Goal: Book appointment/travel/reservation

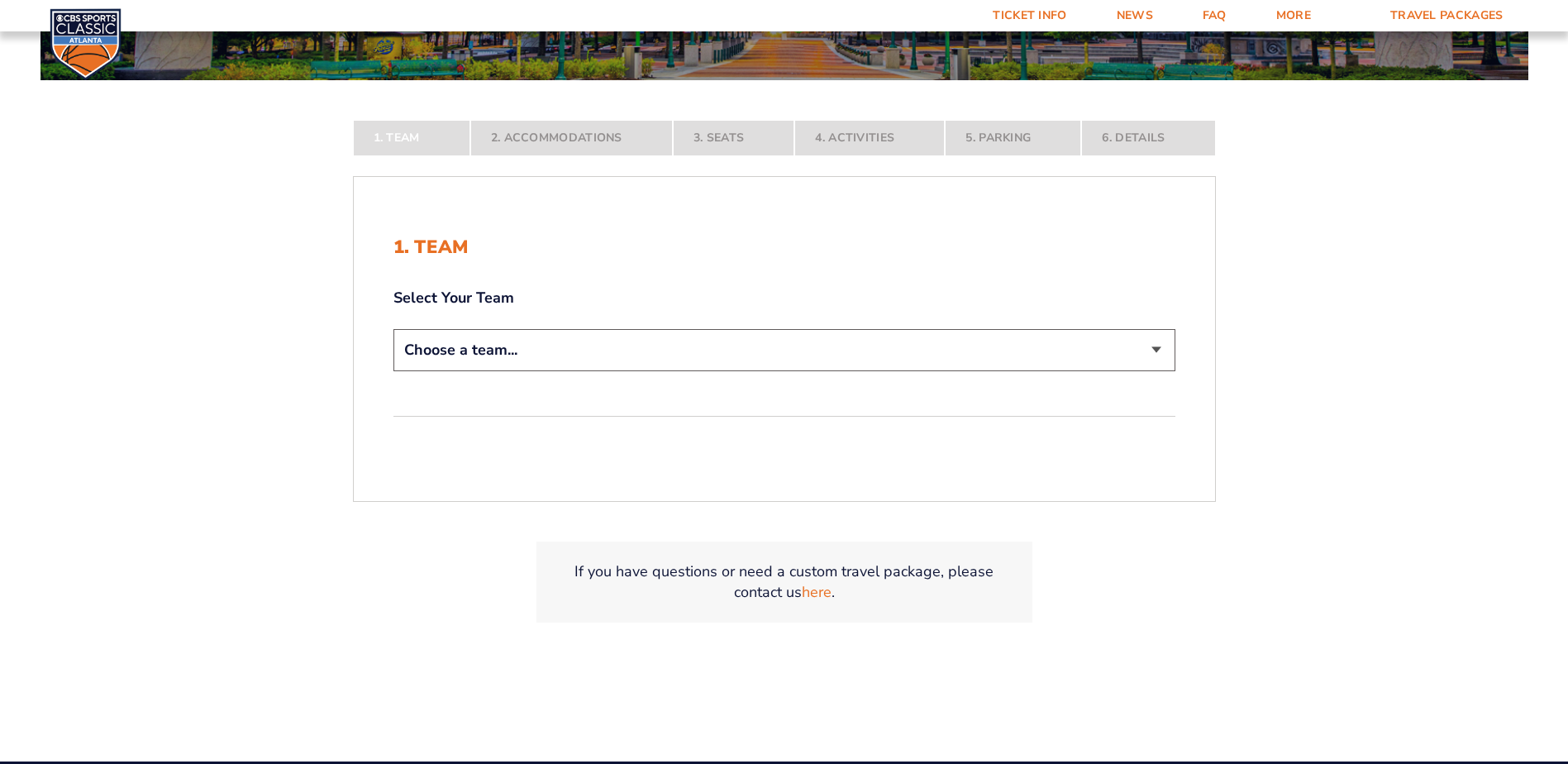
scroll to position [330, 0]
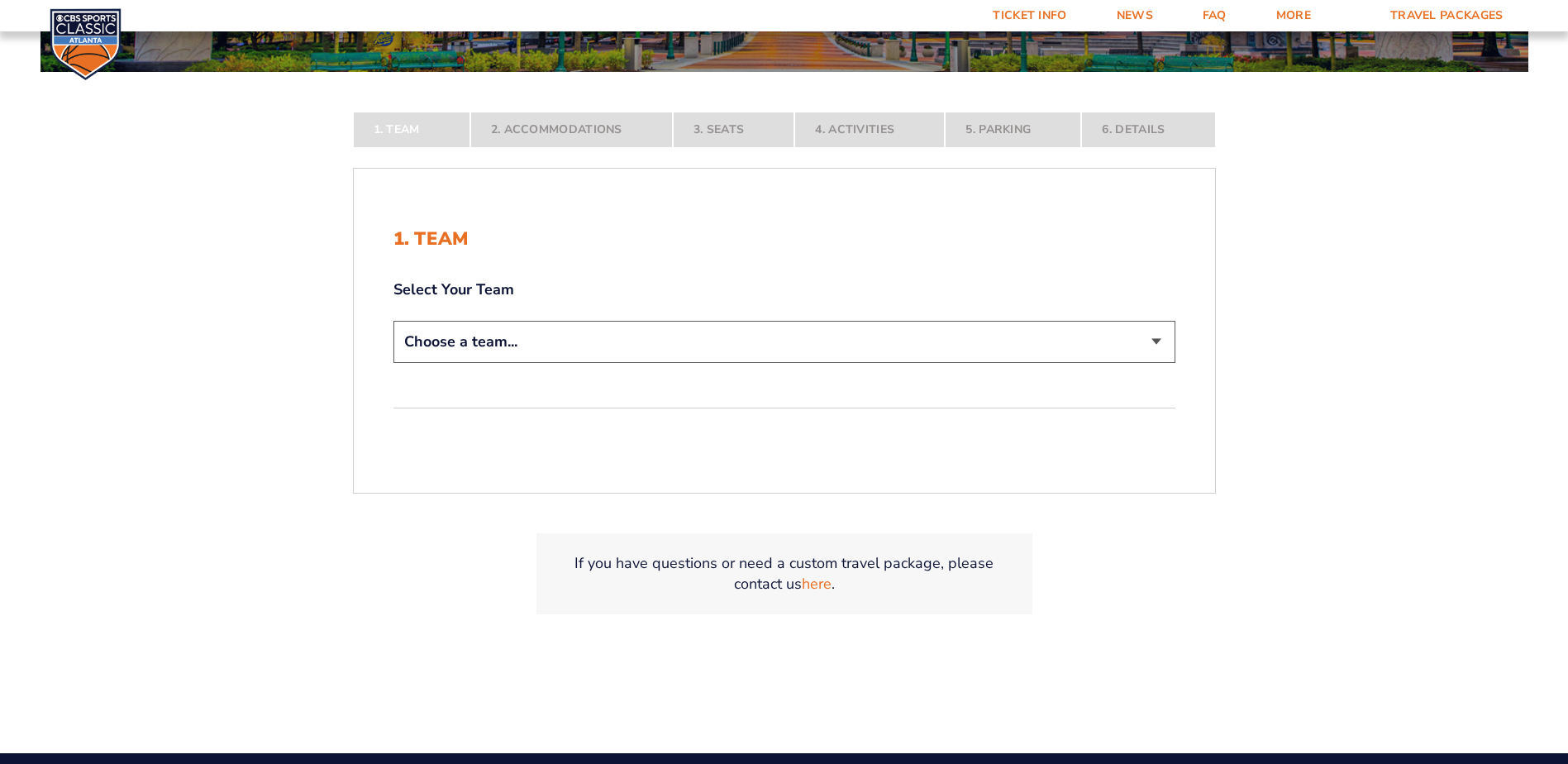
click at [625, 339] on select "Choose a team... [US_STATE] Wildcats [US_STATE] State Buckeyes [US_STATE] Tar H…" at bounding box center [784, 342] width 782 height 42
select select "12956"
click at [394, 363] on select "Choose a team... [US_STATE] Wildcats [US_STATE] State Buckeyes [US_STATE] Tar H…" at bounding box center [784, 342] width 782 height 42
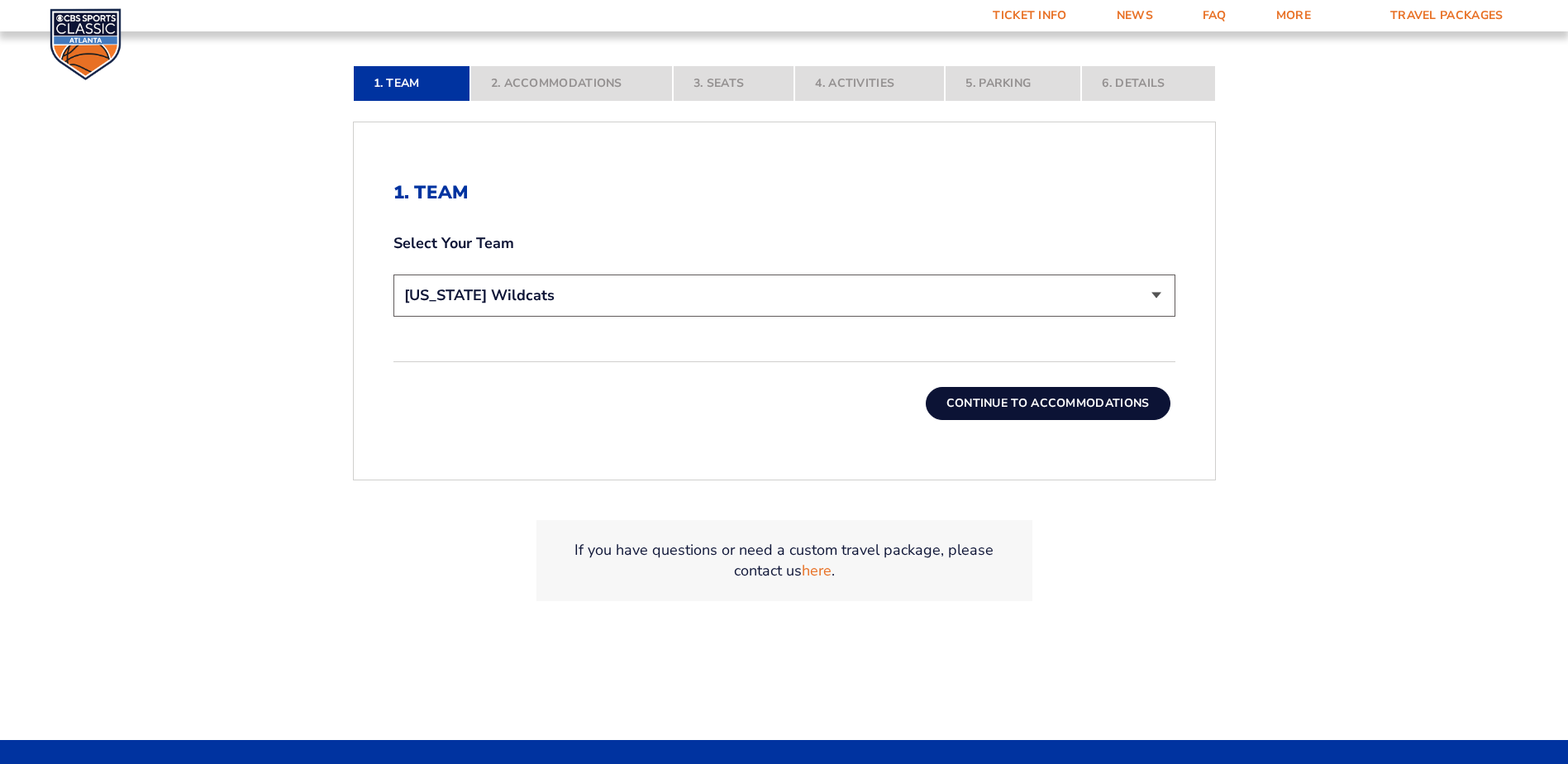
scroll to position [496, 0]
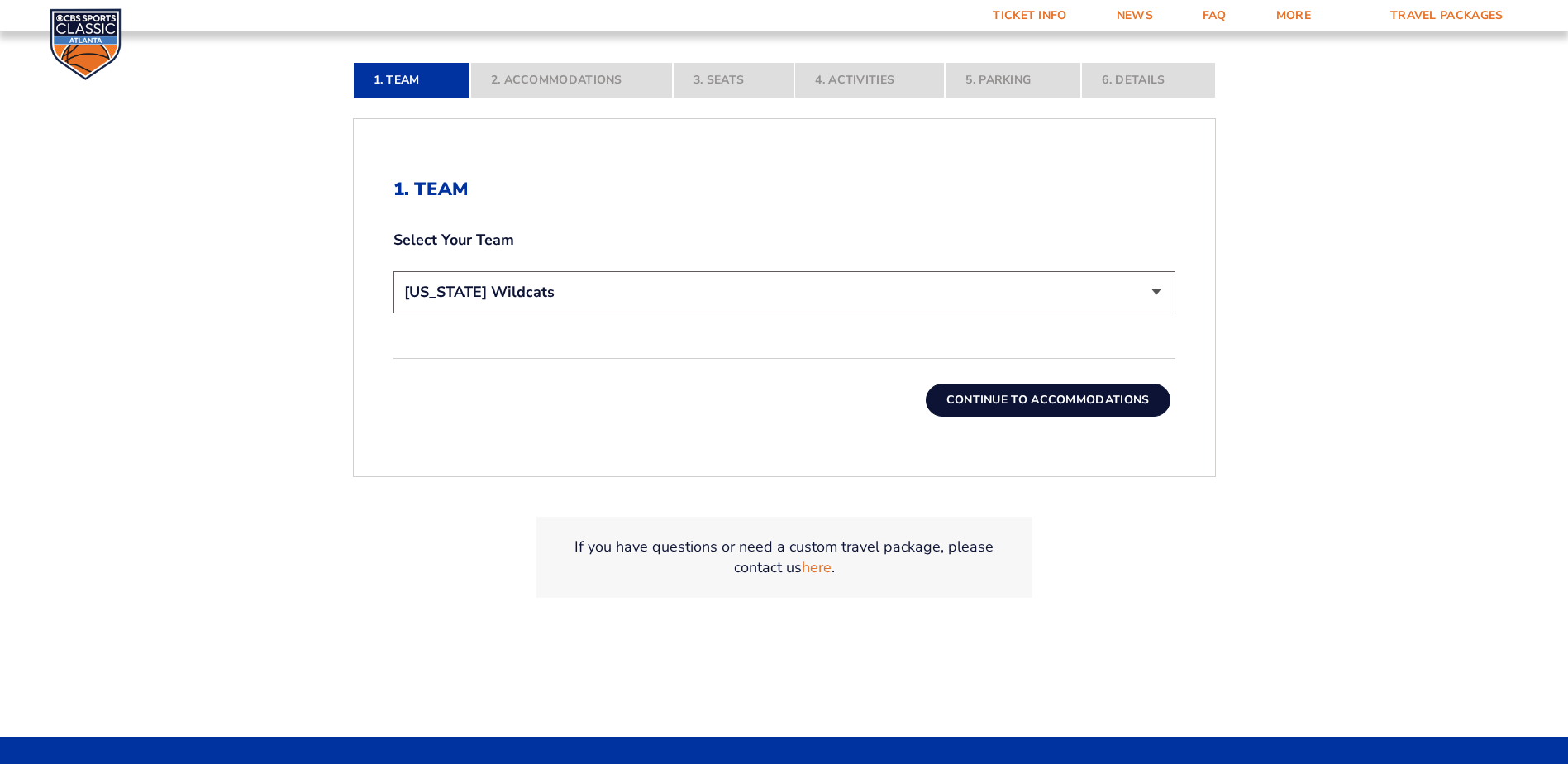
click at [1072, 397] on button "Continue To Accommodations" at bounding box center [1048, 400] width 245 height 33
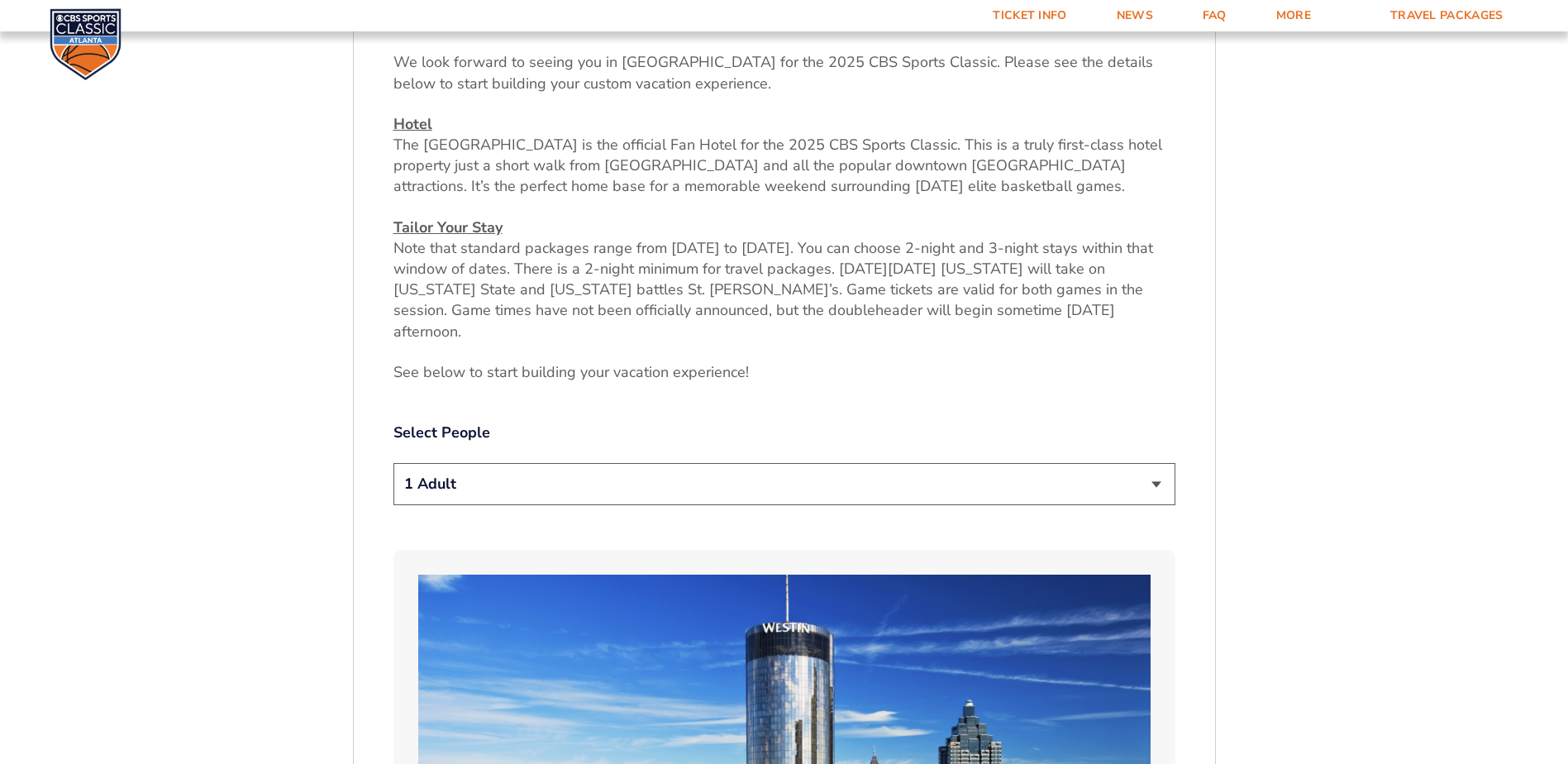
scroll to position [774, 0]
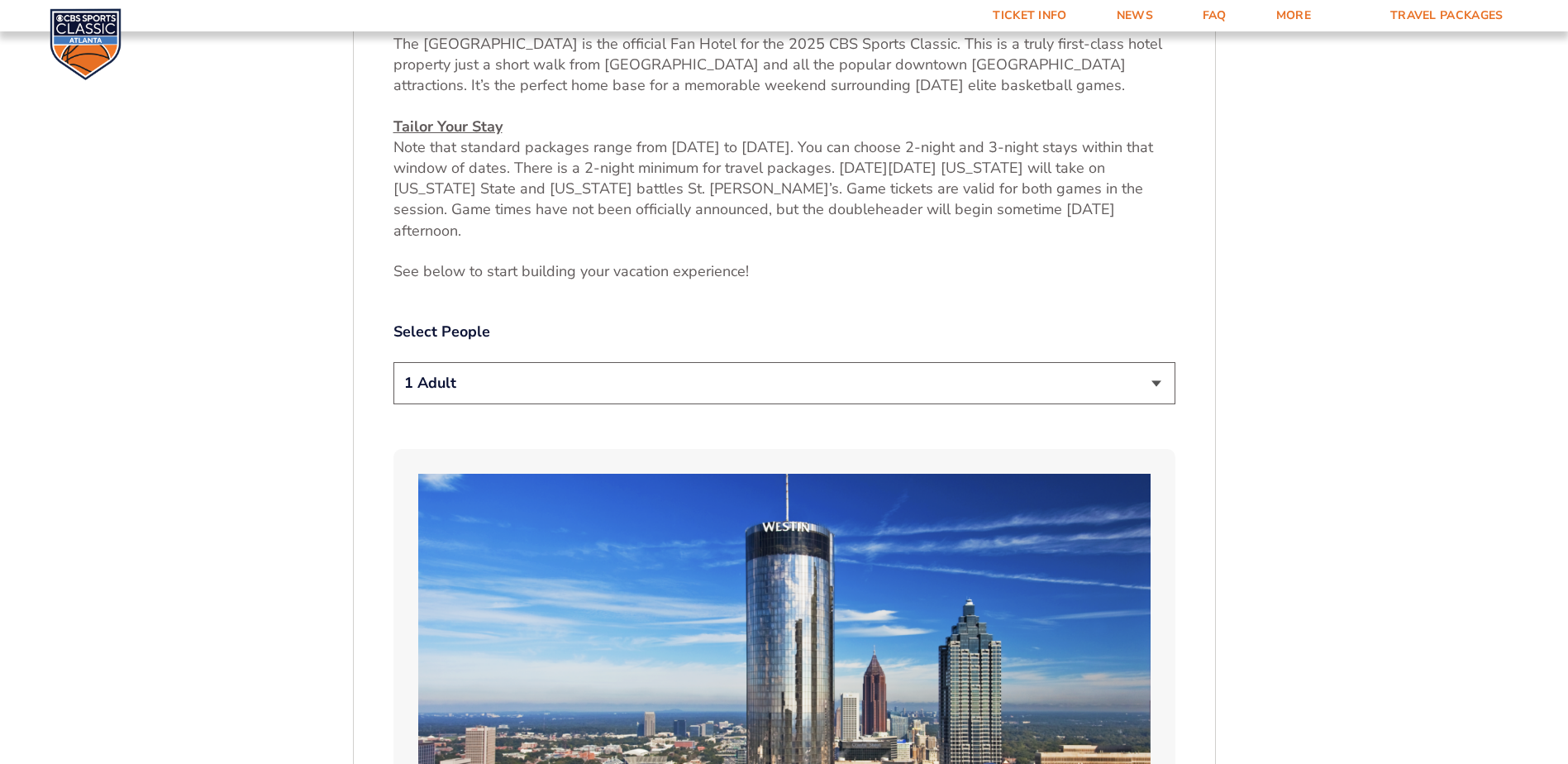
click at [744, 362] on select "1 Adult 2 Adults 3 Adults 4 Adults 2 Adults + 1 Child 2 Adults + 2 Children 2 A…" at bounding box center [784, 383] width 782 height 42
select select "2 Adults + 1 Child"
click at [394, 362] on select "1 Adult 2 Adults 3 Adults 4 Adults 2 Adults + 1 Child 2 Adults + 2 Children 2 A…" at bounding box center [784, 383] width 782 height 42
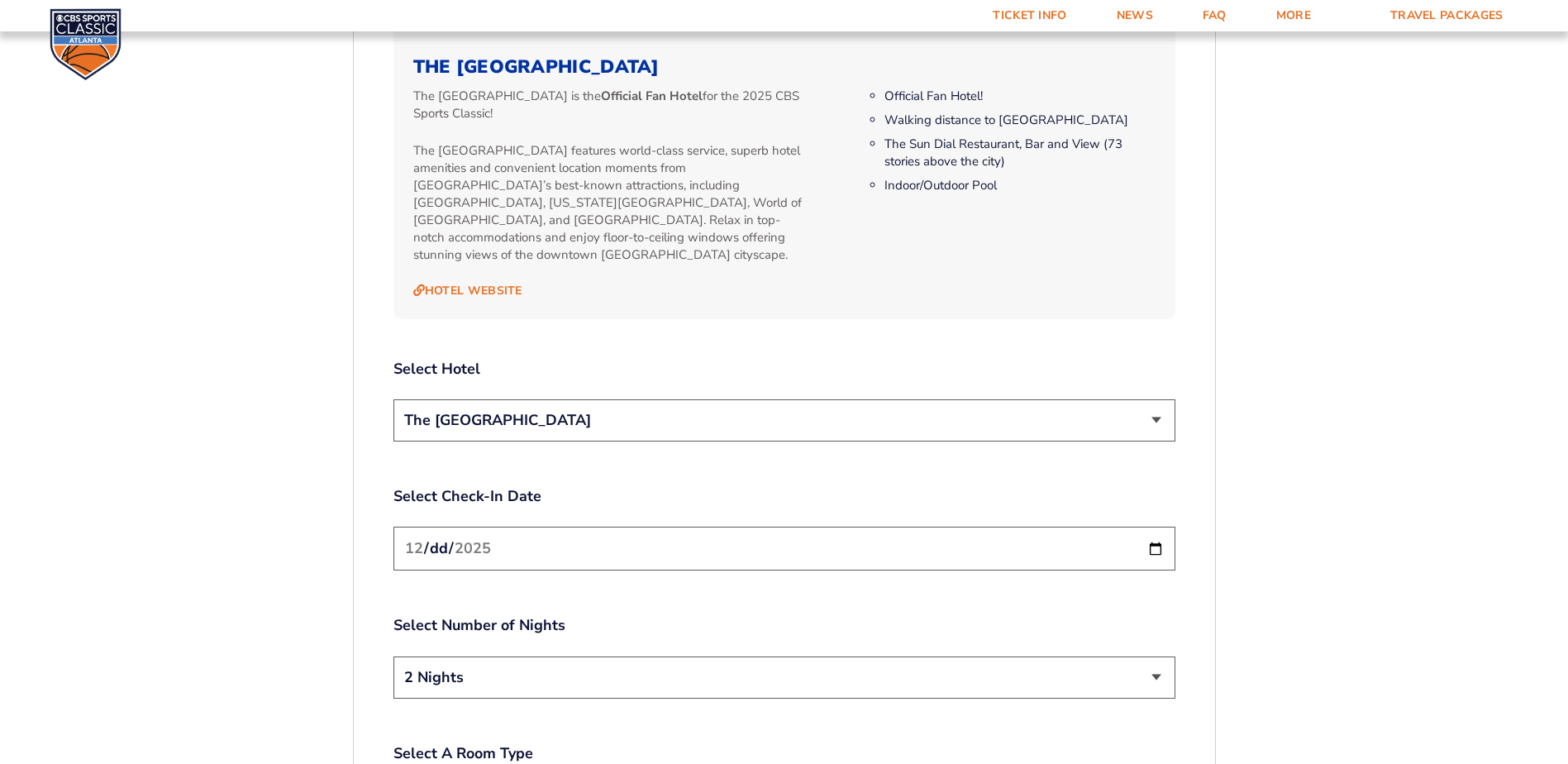
scroll to position [1849, 0]
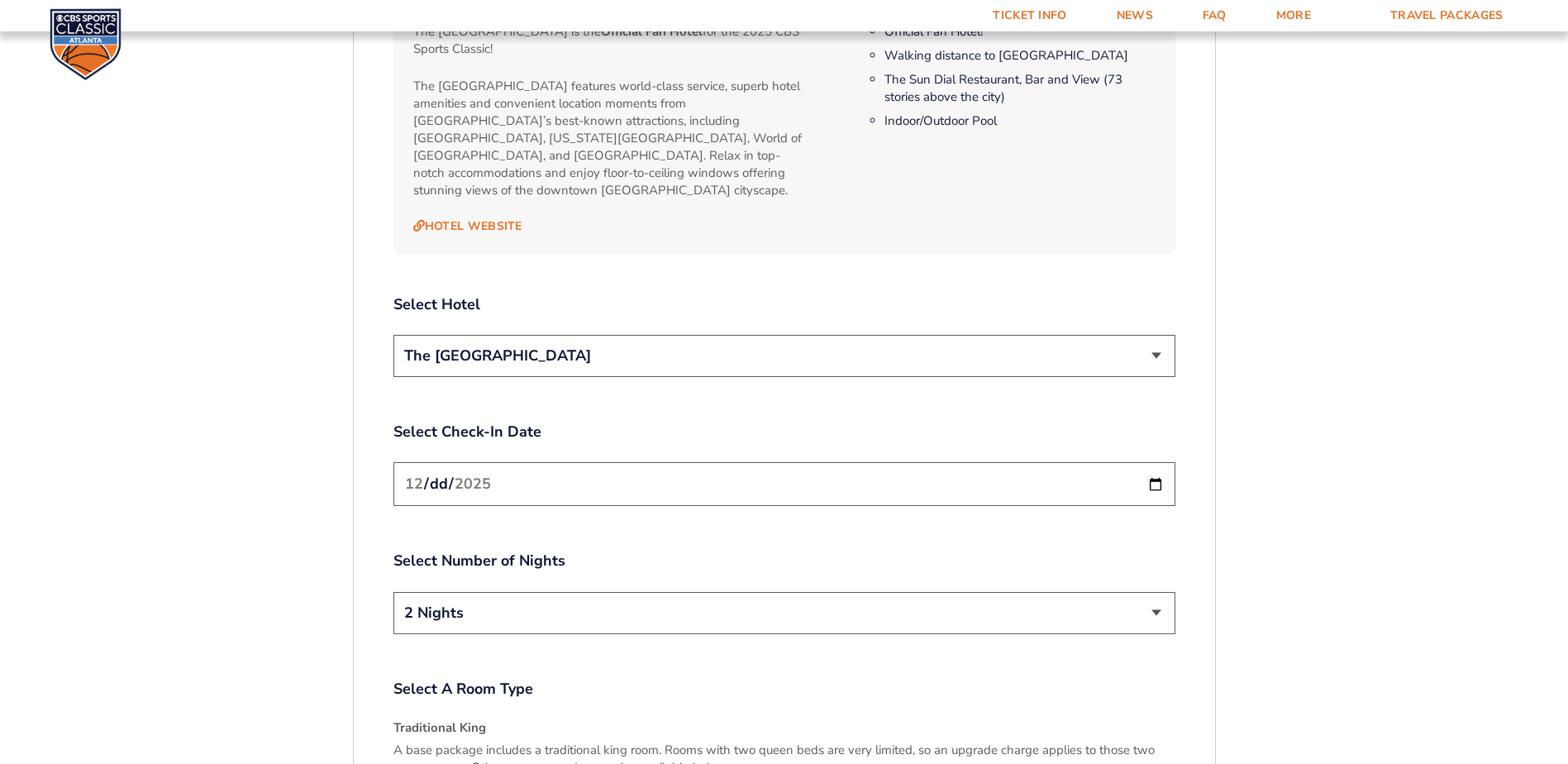
click at [751, 335] on select "The [GEOGRAPHIC_DATA]" at bounding box center [784, 356] width 782 height 42
click at [751, 335] on select "The [GEOGRAPHIC_DATA]" at bounding box center [784, 356] width 782 height 42
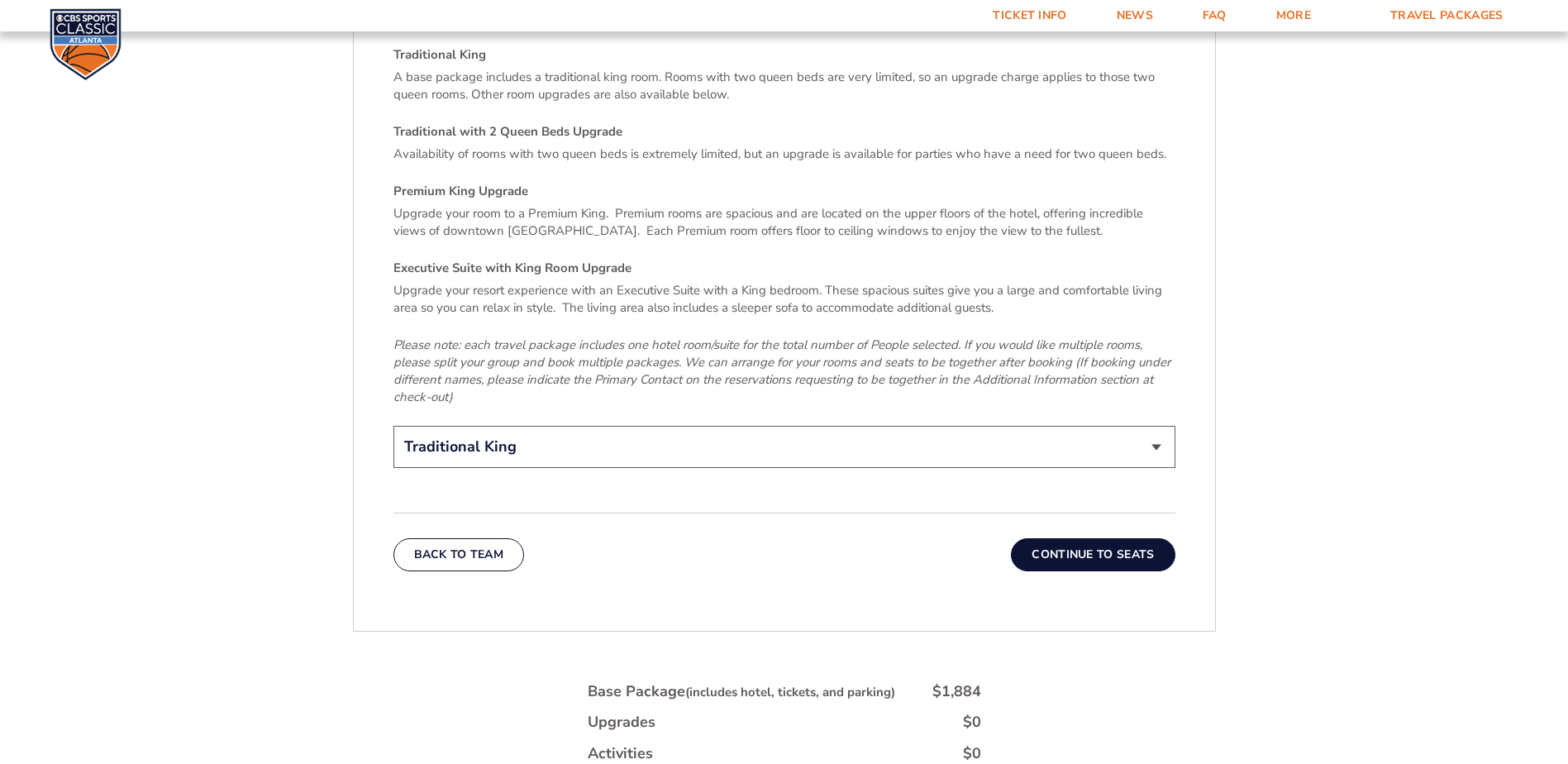
scroll to position [2593, 0]
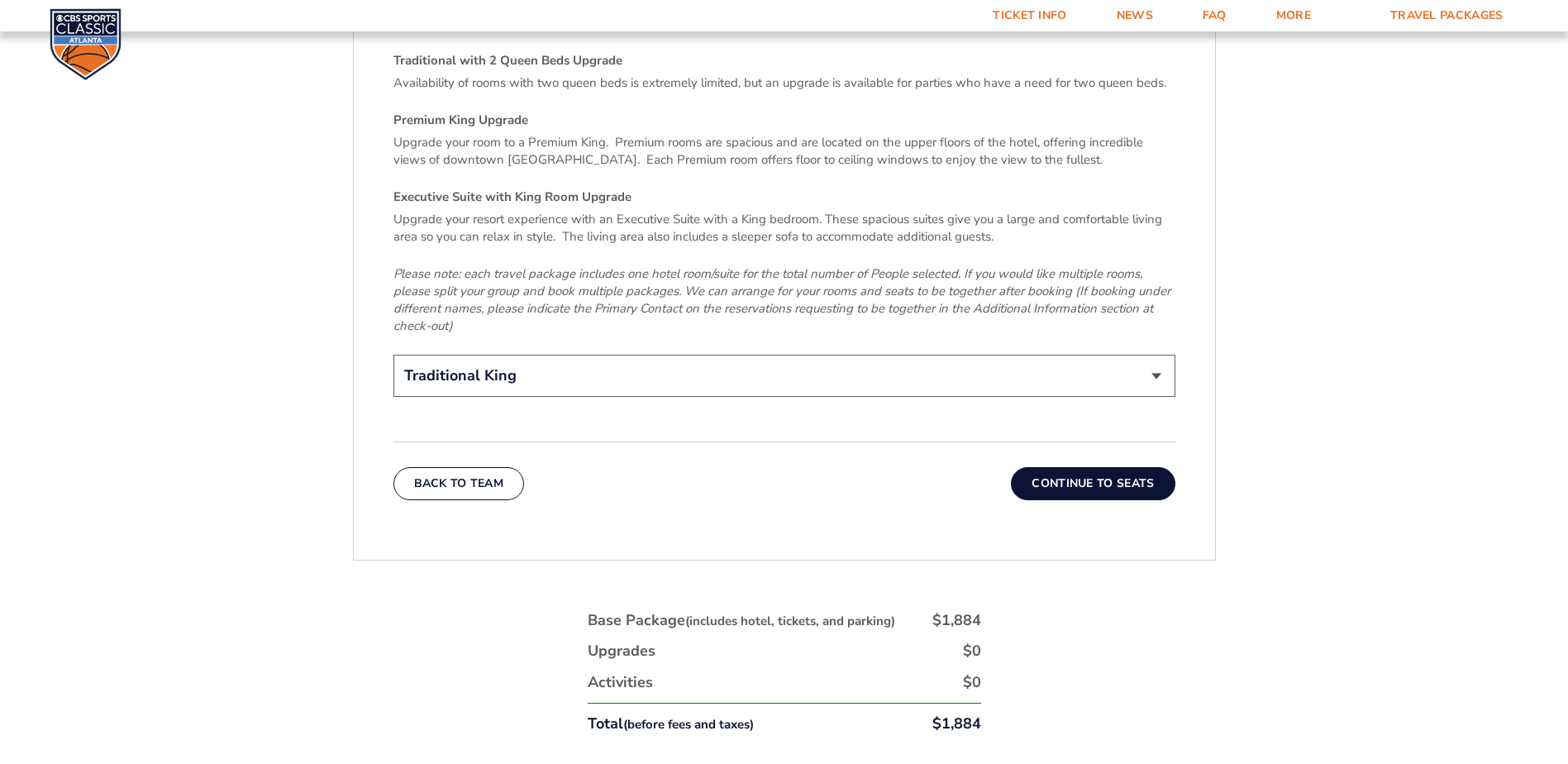
click at [729, 355] on select "Traditional King Traditional with 2 Queen Beds Upgrade (+$45 per night) Premium…" at bounding box center [784, 376] width 782 height 42
select select "Traditional with 2 Queen Beds Upgrade"
click at [394, 355] on select "Traditional King Traditional with 2 Queen Beds Upgrade (+$45 per night) Premium…" at bounding box center [784, 376] width 782 height 42
click at [1117, 467] on button "Continue To Seats" at bounding box center [1092, 483] width 163 height 33
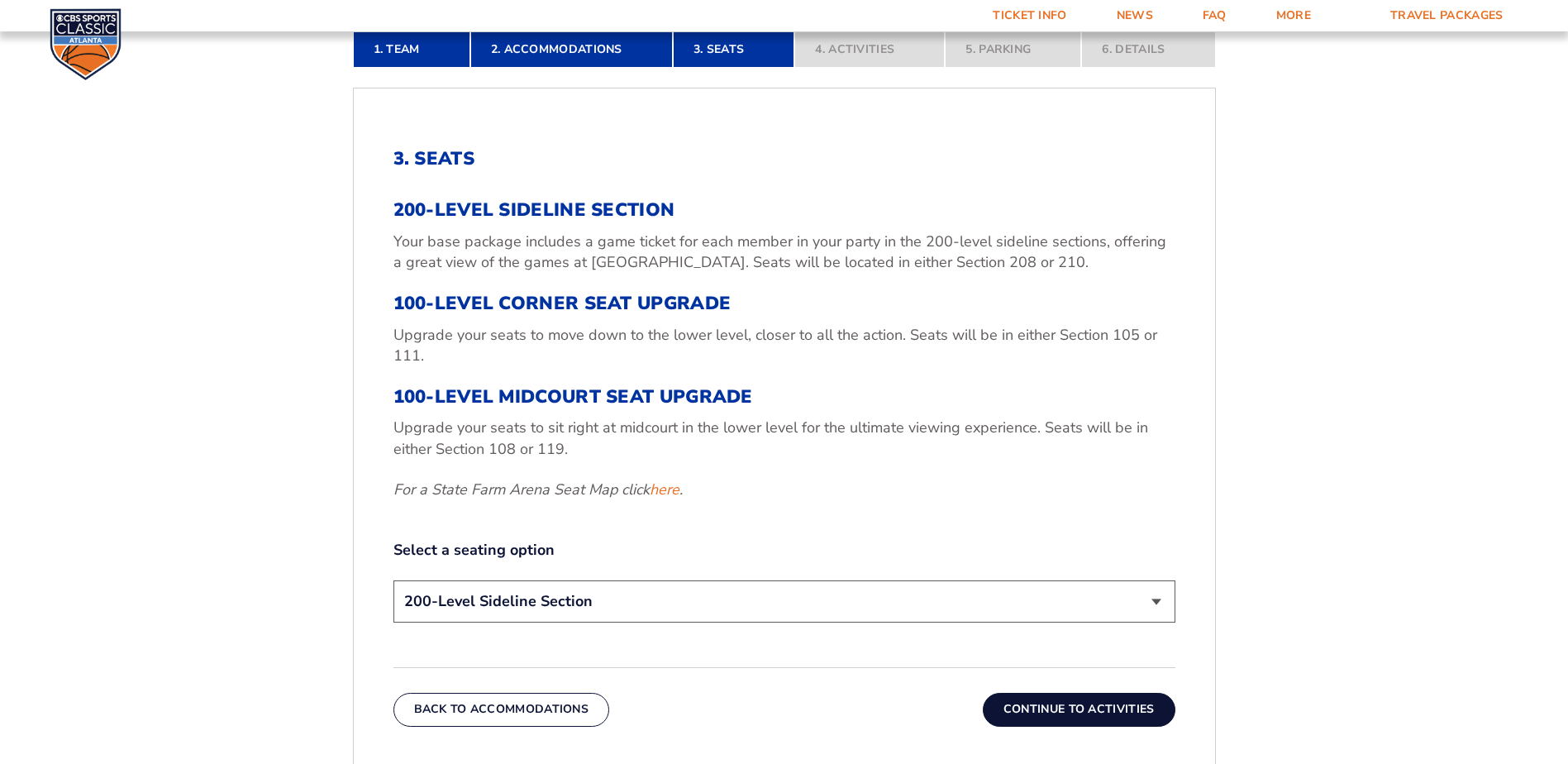
scroll to position [609, 0]
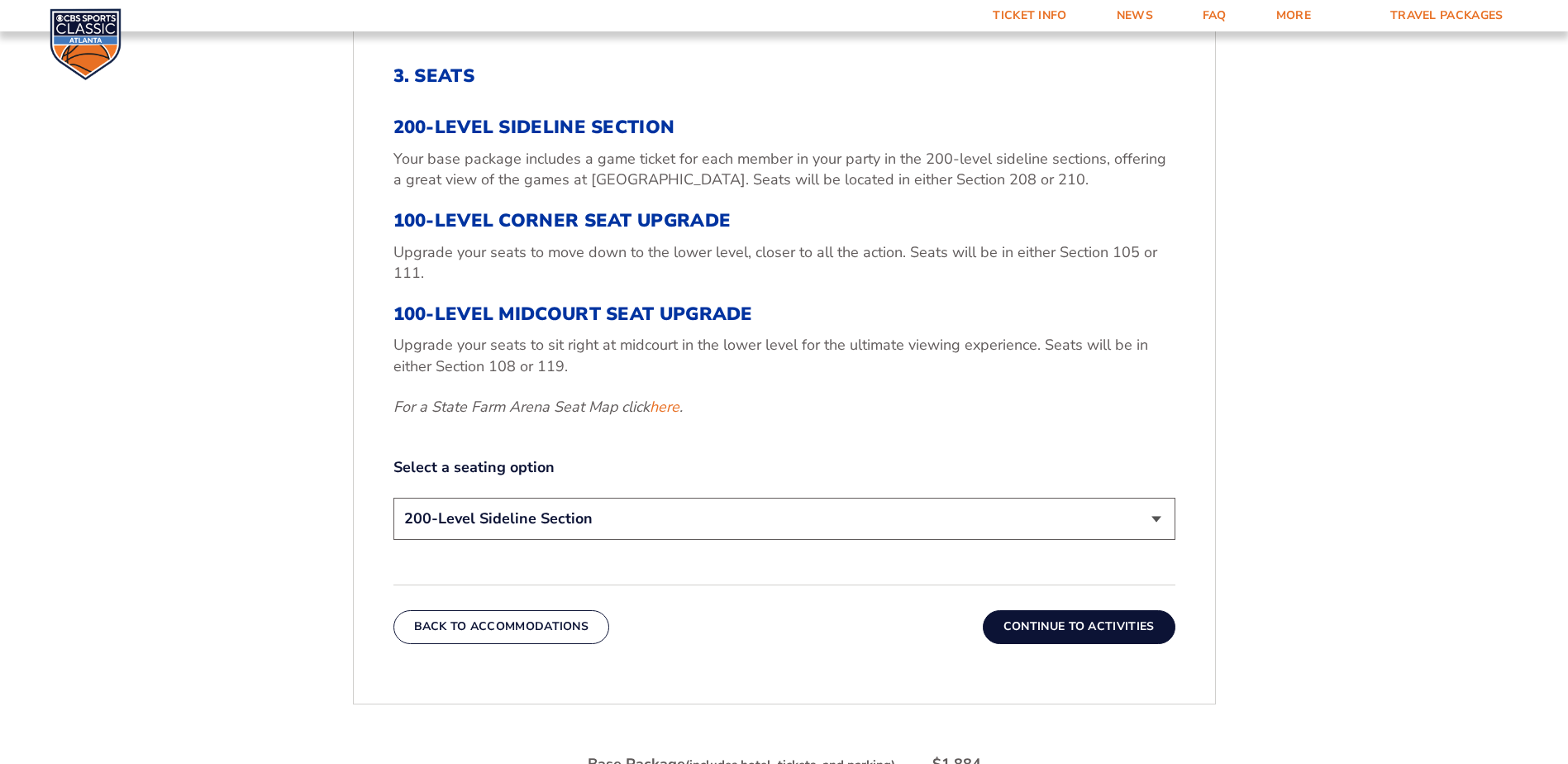
click at [661, 518] on select "200-Level Sideline Section 100-Level Corner Seat Upgrade (+$120 per person) 100…" at bounding box center [784, 518] width 782 height 42
select select "100-Level Midcourt Seat Upgrade"
click at [394, 497] on select "200-Level Sideline Section 100-Level Corner Seat Upgrade (+$120 per person) 100…" at bounding box center [784, 518] width 782 height 42
click at [1072, 634] on button "Continue To Activities" at bounding box center [1078, 626] width 192 height 33
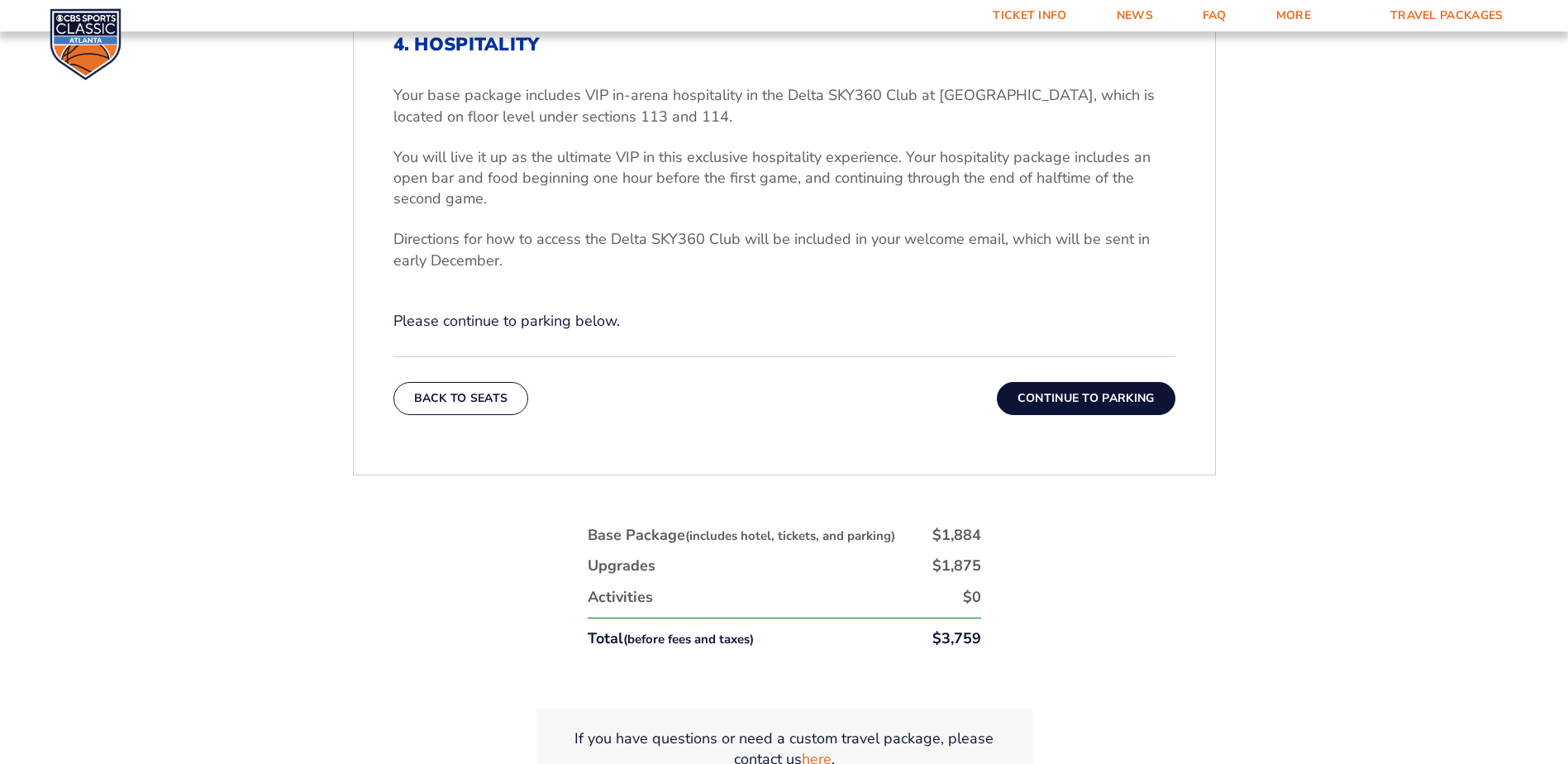
scroll to position [692, 0]
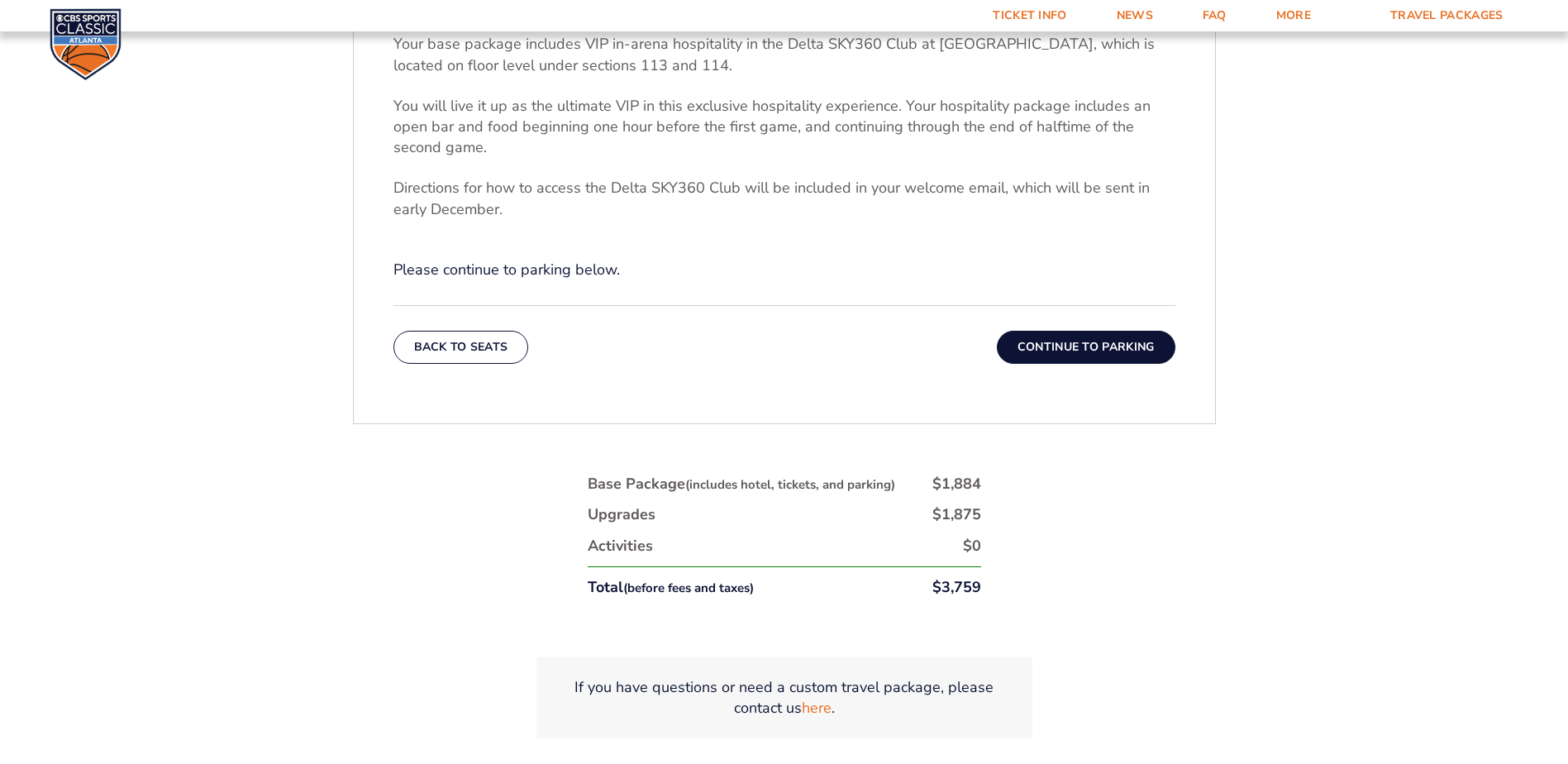
click at [1078, 348] on button "Continue To Parking" at bounding box center [1086, 346] width 179 height 33
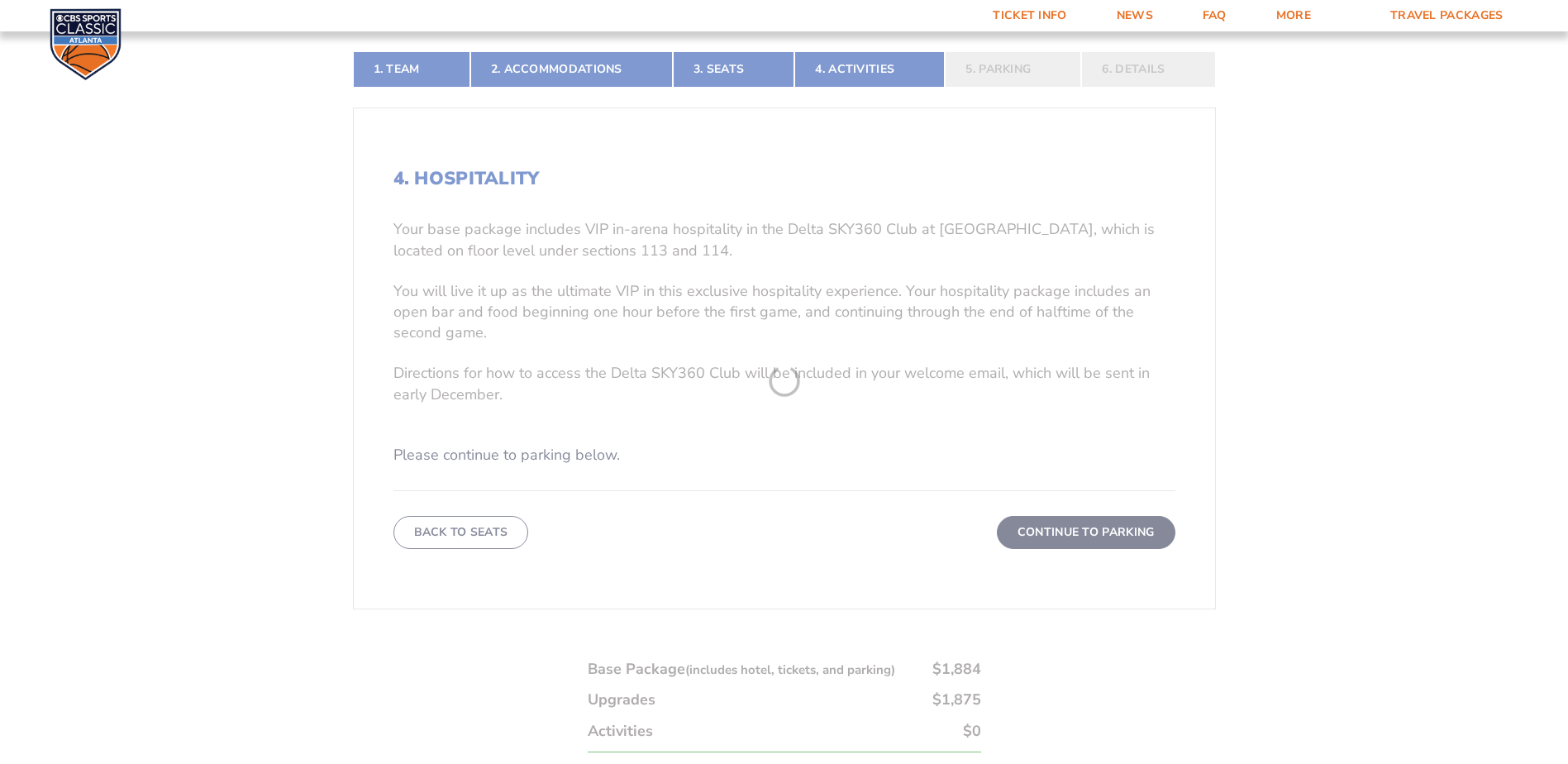
scroll to position [361, 0]
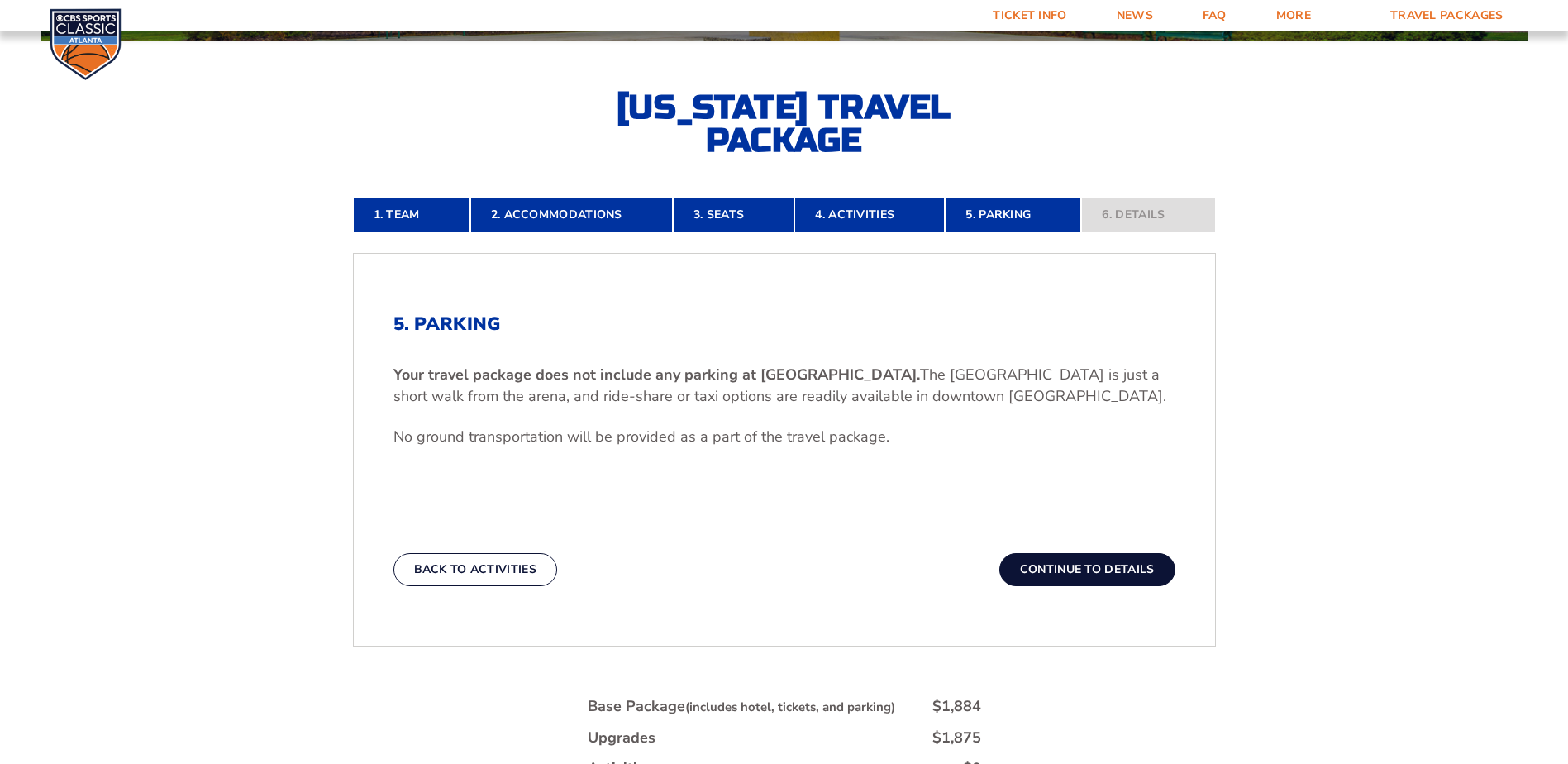
click at [1083, 565] on button "Continue To Details" at bounding box center [1088, 569] width 176 height 33
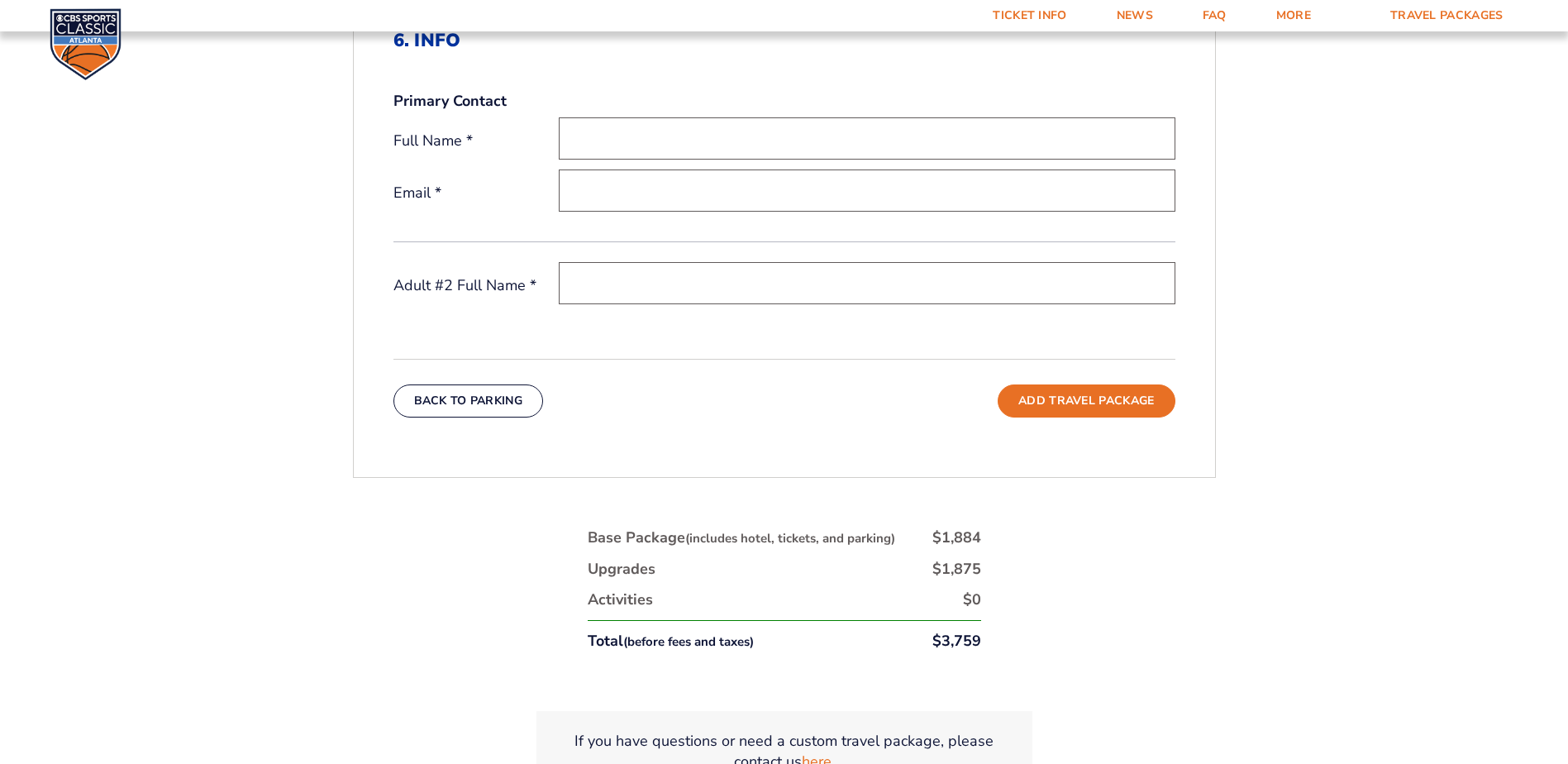
scroll to position [444, 0]
